Goal: Task Accomplishment & Management: Manage account settings

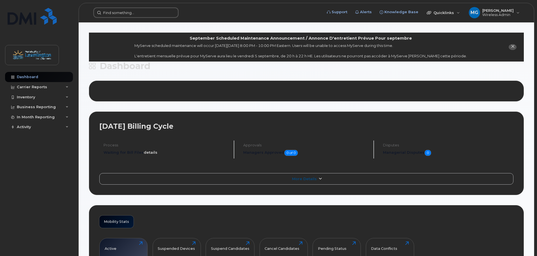
click at [126, 11] on input at bounding box center [135, 13] width 85 height 10
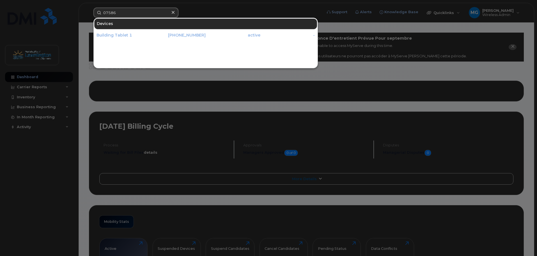
type input "07586"
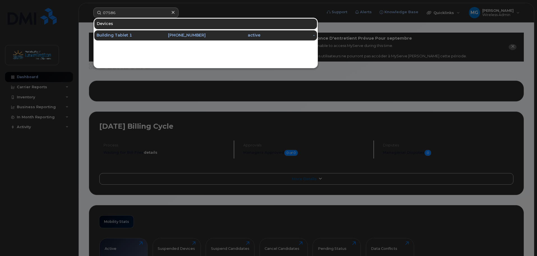
click at [137, 35] on div "Building Tablet 1" at bounding box center [124, 36] width 55 height 6
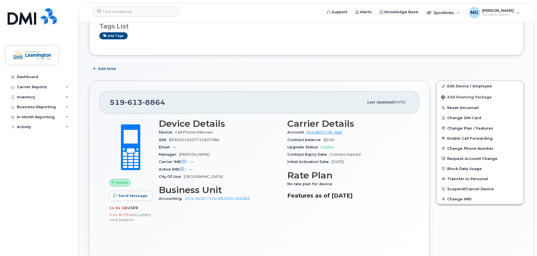
scroll to position [70, 0]
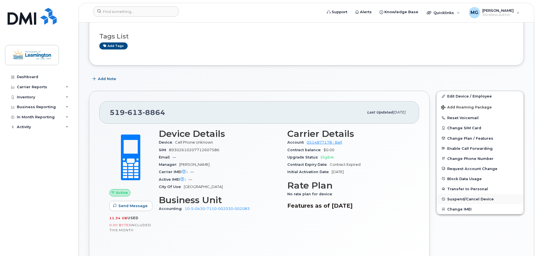
click at [461, 197] on span "Suspend/Cancel Device" at bounding box center [471, 199] width 47 height 4
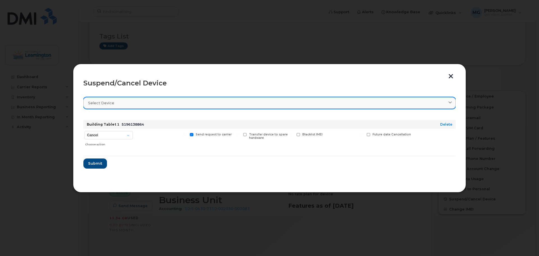
click at [127, 102] on div "Select device" at bounding box center [269, 102] width 363 height 5
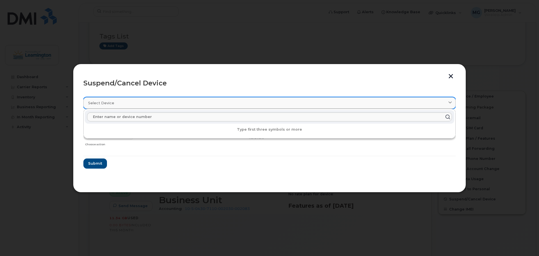
click at [127, 103] on div "Select device" at bounding box center [269, 102] width 363 height 5
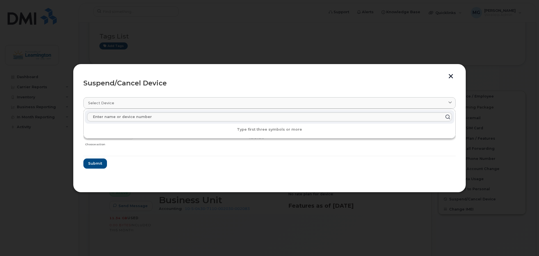
click at [153, 83] on div "Suspend/Cancel Device" at bounding box center [269, 83] width 372 height 7
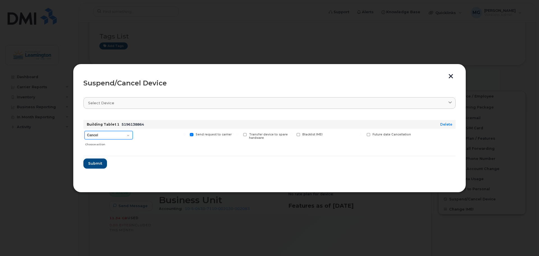
click at [102, 135] on select "Cancel Suspend - Extend Suspension Suspend - Reduced Rate Suspend - Full Rate S…" at bounding box center [109, 135] width 48 height 8
click at [89, 164] on span "Submit" at bounding box center [95, 163] width 14 height 5
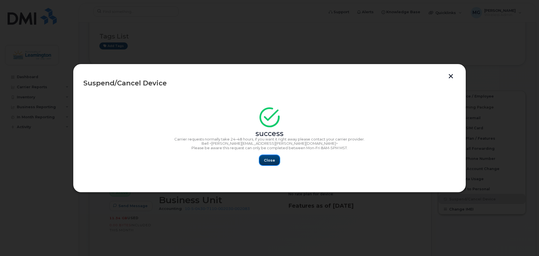
click at [269, 158] on span "Close" at bounding box center [269, 160] width 11 height 5
